Goal: Find contact information: Find contact information

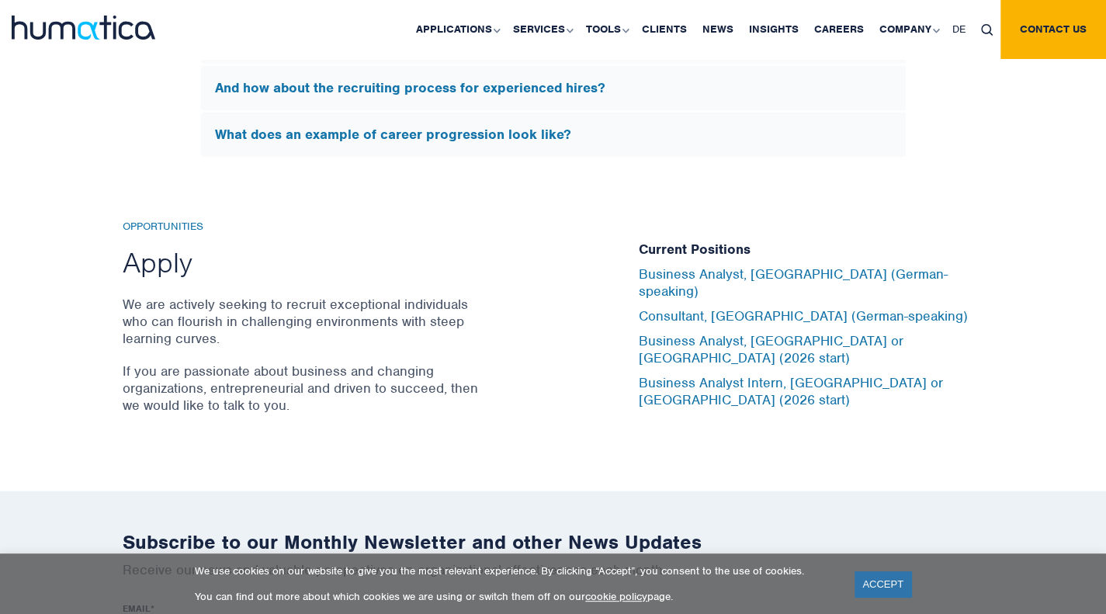
scroll to position [5201, 0]
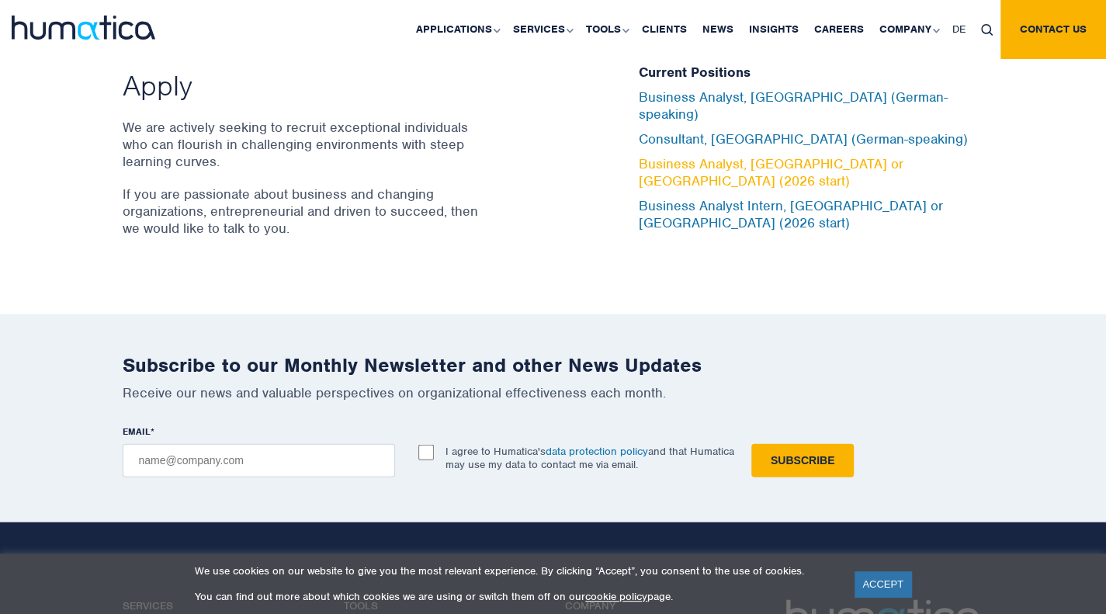
click at [733, 156] on link "Business Analyst, London or Munich (2026 start)" at bounding box center [771, 172] width 265 height 34
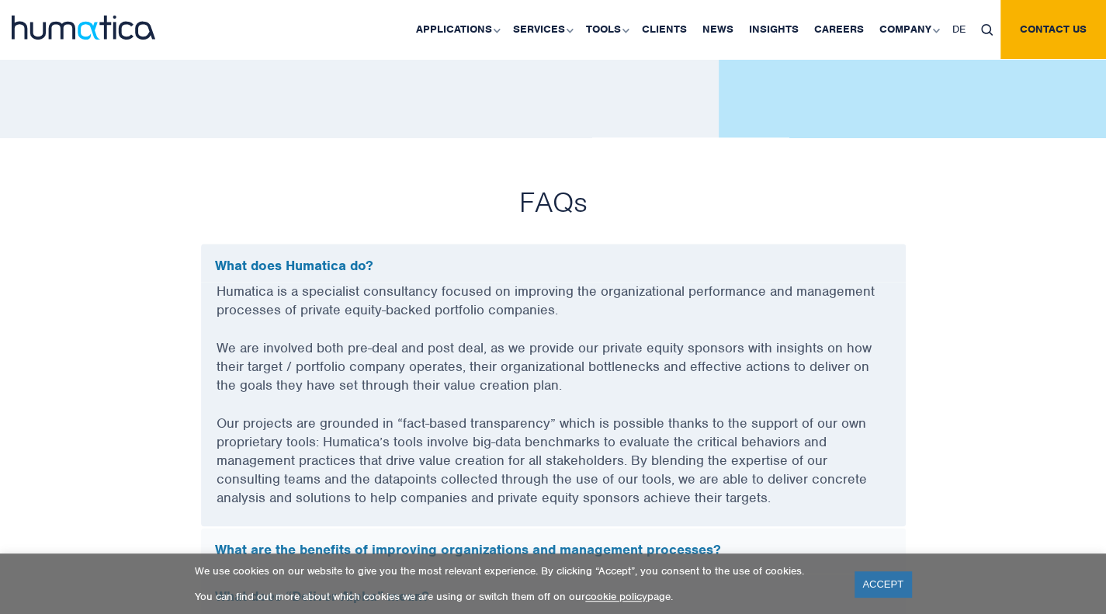
scroll to position [3415, 0]
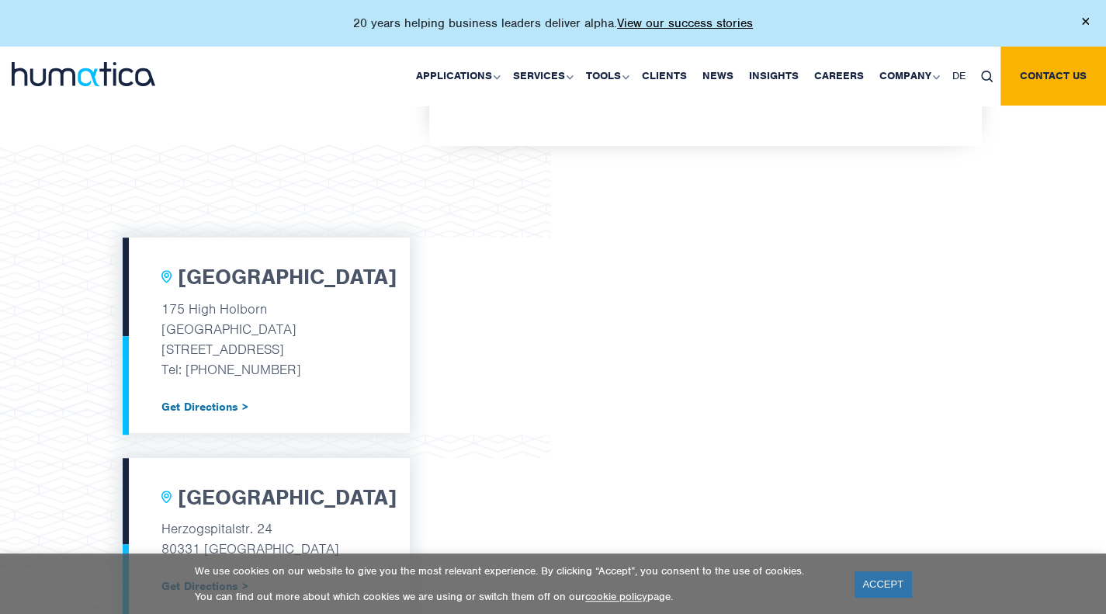
scroll to position [466, 0]
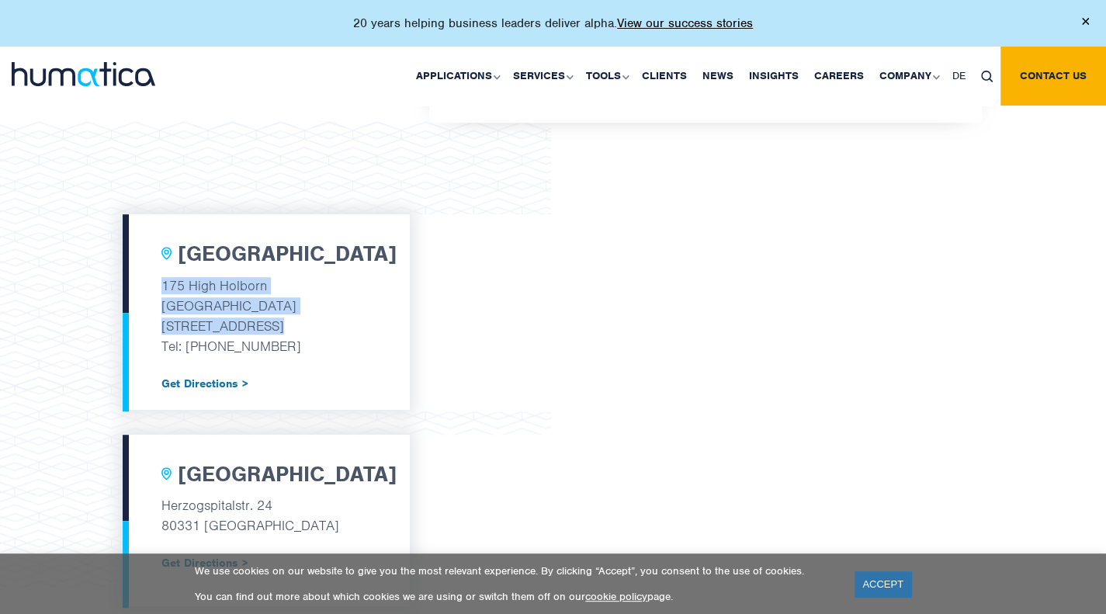
drag, startPoint x: 163, startPoint y: 282, endPoint x: 289, endPoint y: 324, distance: 132.6
click at [289, 324] on div "London 175 High Holborn Tottenham Court Road London, WC1V 7AA Tel: +44 (0) 7480…" at bounding box center [266, 312] width 287 height 196
copy div "175 High Holborn Tottenham Court Road London, WC1V 7AA"
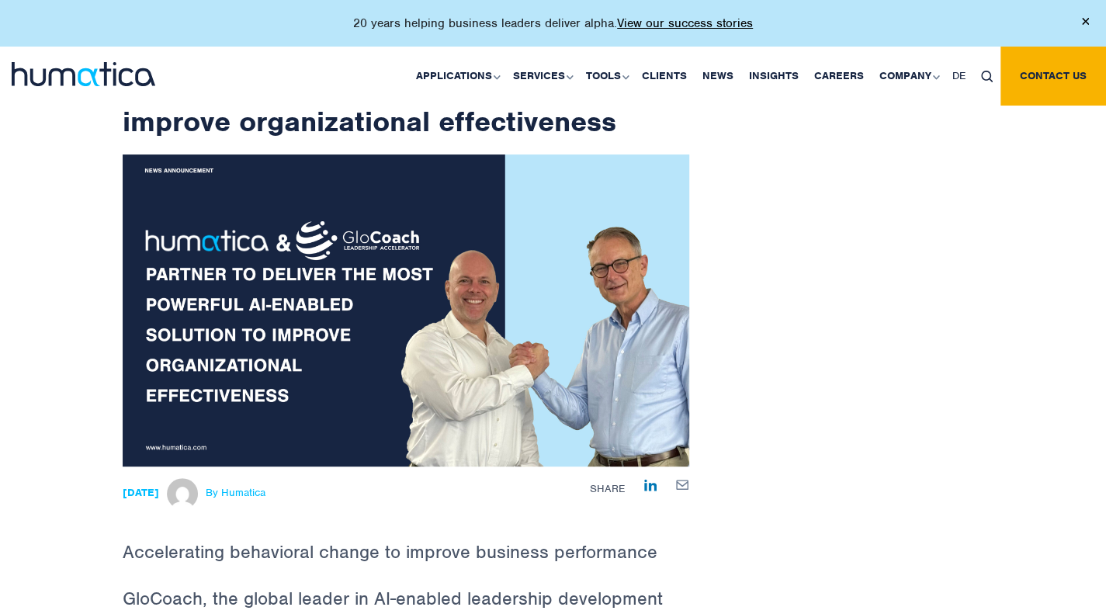
scroll to position [310, 0]
